Goal: Understand process/instructions

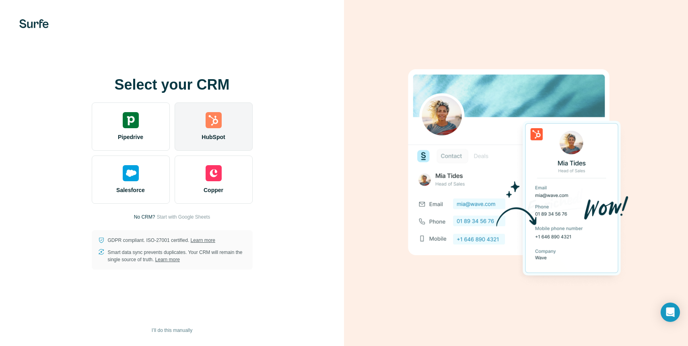
click at [202, 118] on div "HubSpot" at bounding box center [213, 127] width 78 height 48
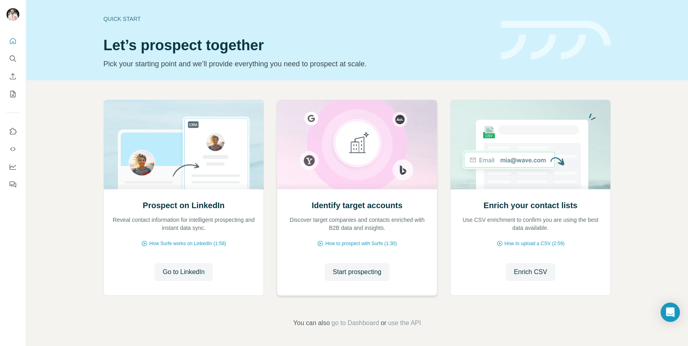
scroll to position [1, 0]
